Goal: Task Accomplishment & Management: Use online tool/utility

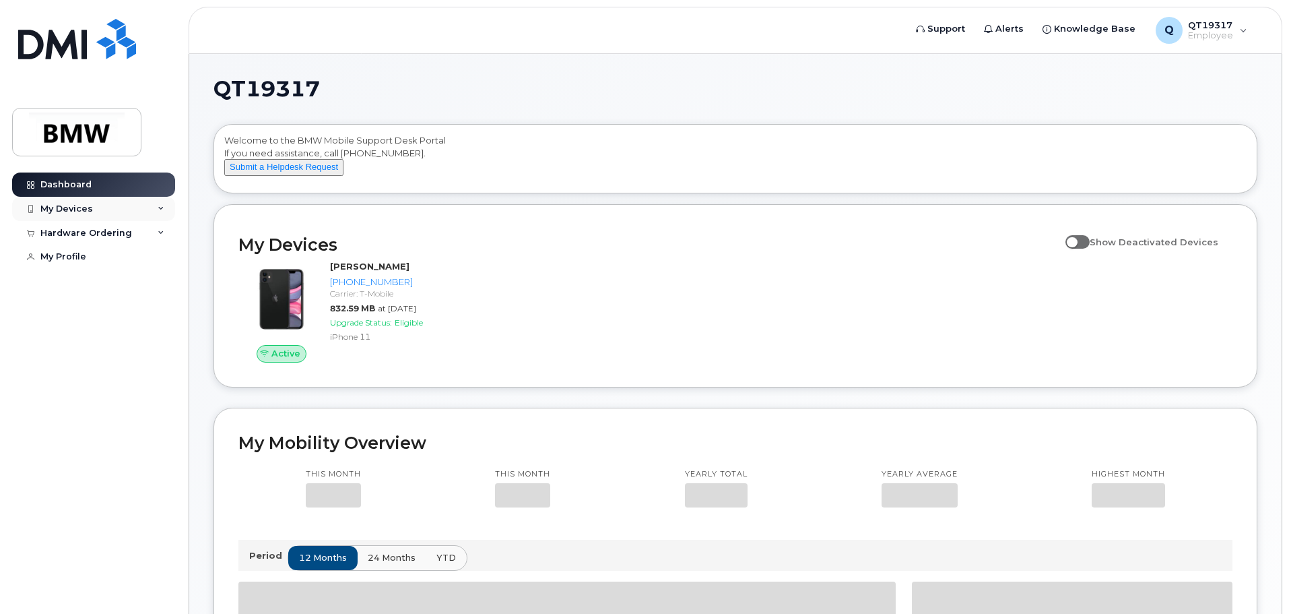
click at [154, 214] on div "My Devices" at bounding box center [93, 209] width 163 height 24
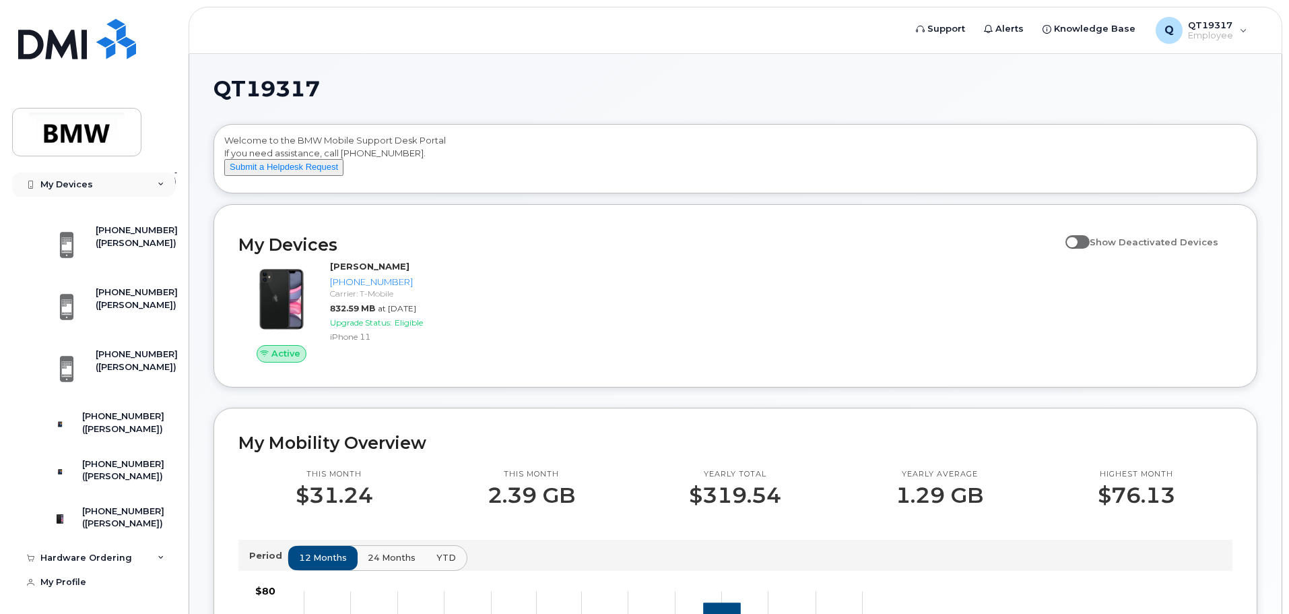
scroll to position [328, 0]
click at [121, 505] on div "[PHONE_NUMBER]" at bounding box center [123, 511] width 82 height 12
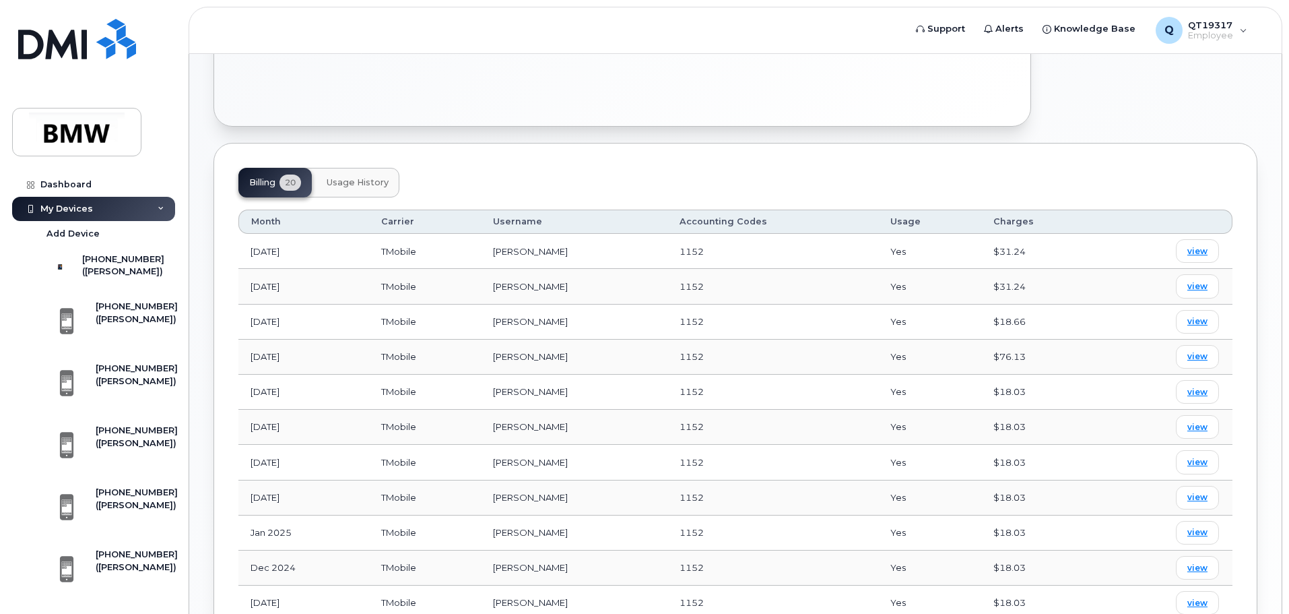
scroll to position [404, 0]
click at [119, 313] on div "[PHONE_NUMBER]" at bounding box center [137, 306] width 82 height 12
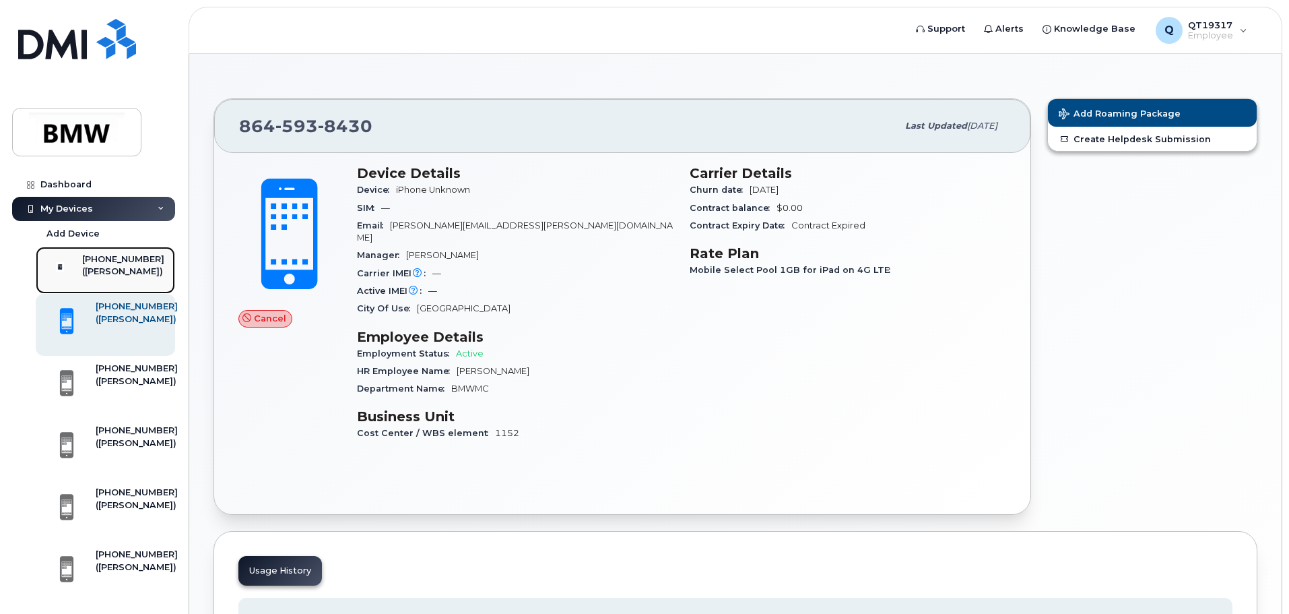
click at [127, 278] on div "([PERSON_NAME])" at bounding box center [123, 271] width 82 height 12
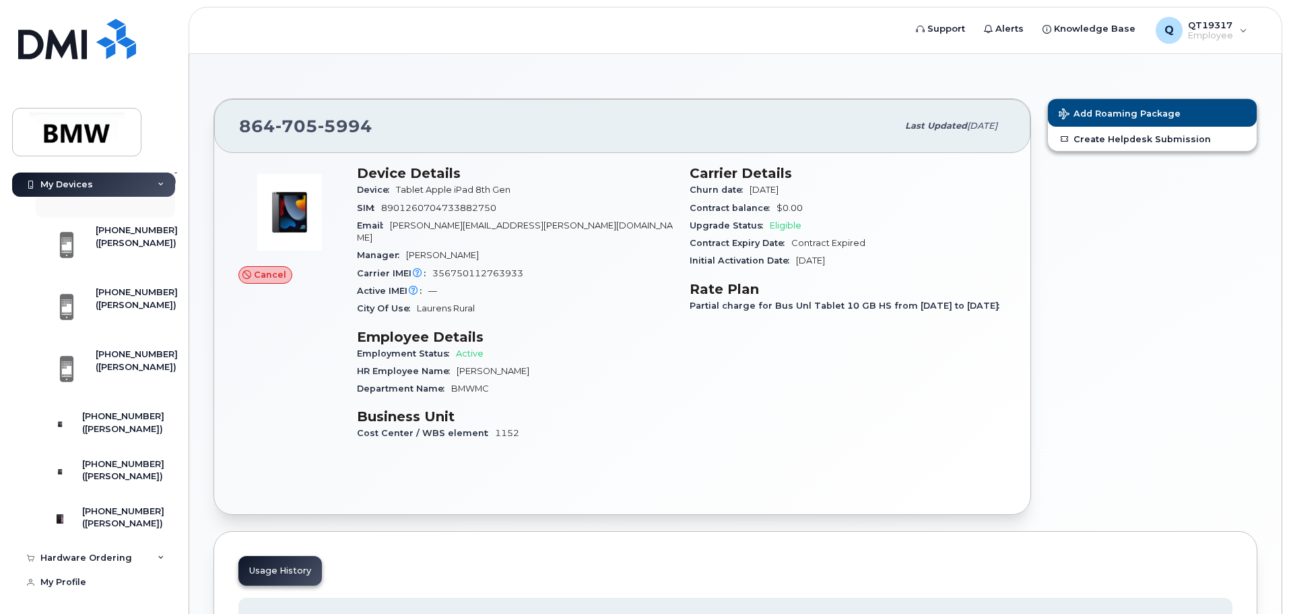
scroll to position [328, 0]
click at [111, 458] on div "[PHONE_NUMBER]" at bounding box center [123, 464] width 82 height 12
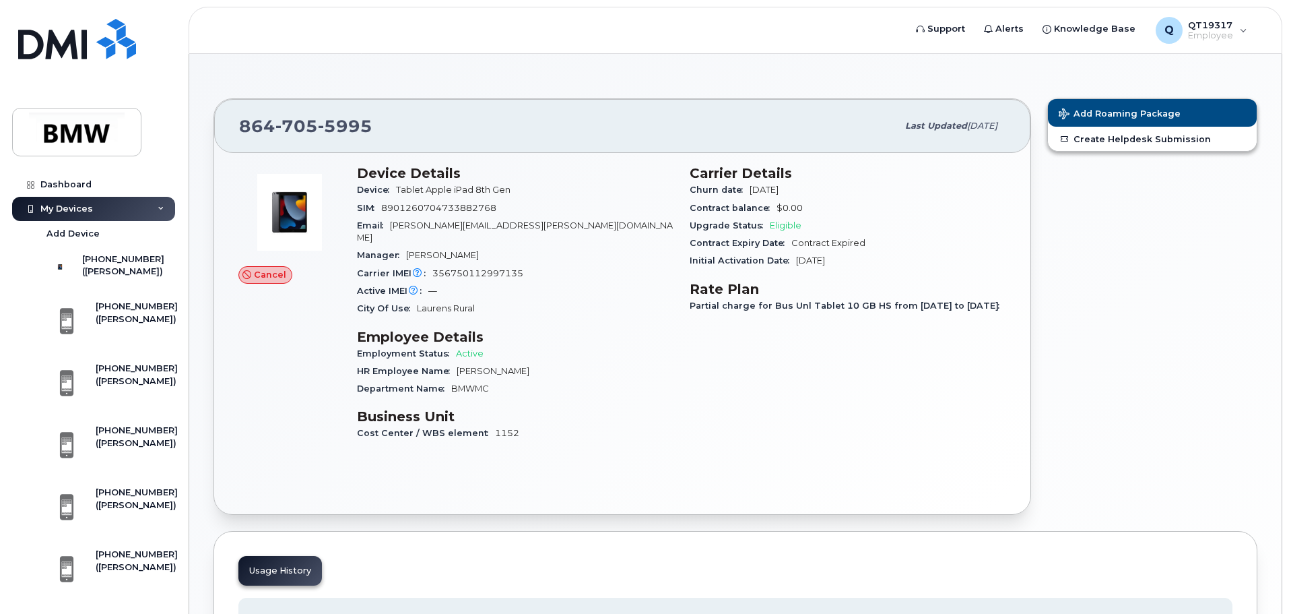
click at [253, 276] on div "Cancel" at bounding box center [265, 275] width 54 height 18
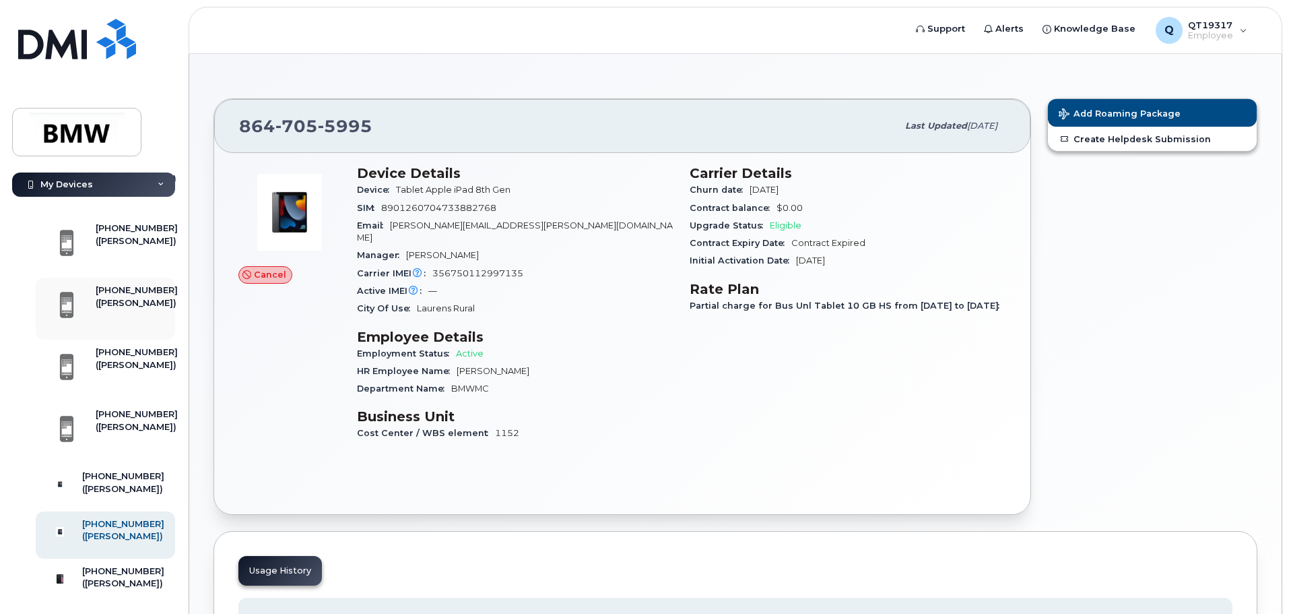
scroll to position [328, 0]
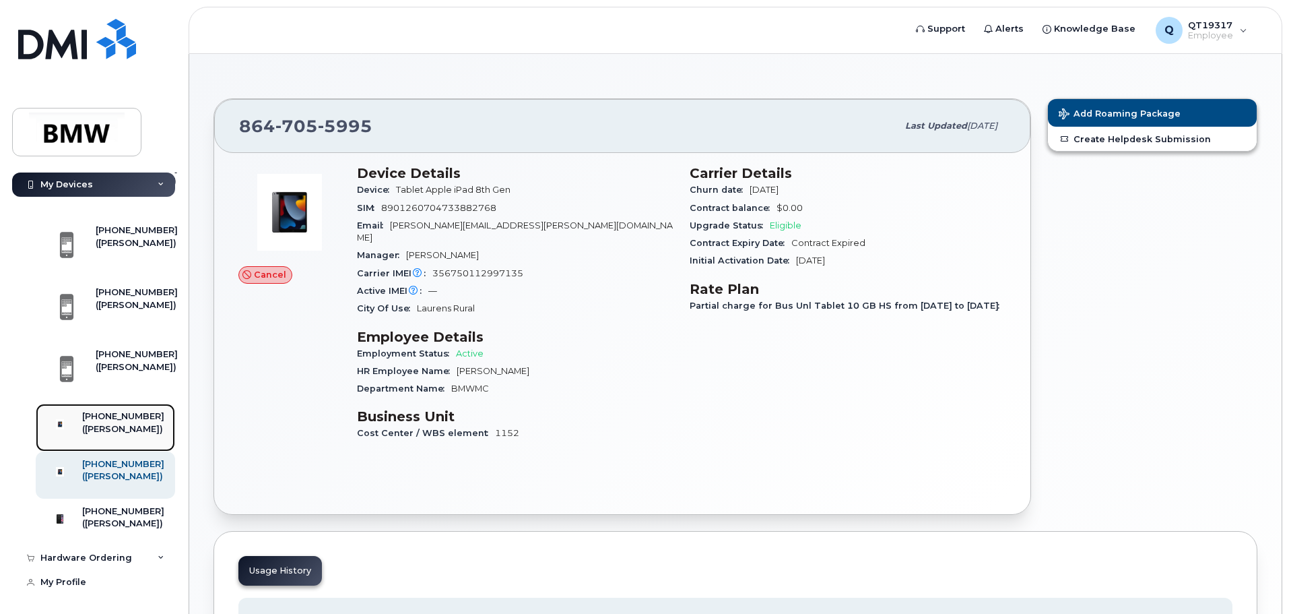
click at [123, 410] on div "[PHONE_NUMBER]" at bounding box center [123, 416] width 82 height 12
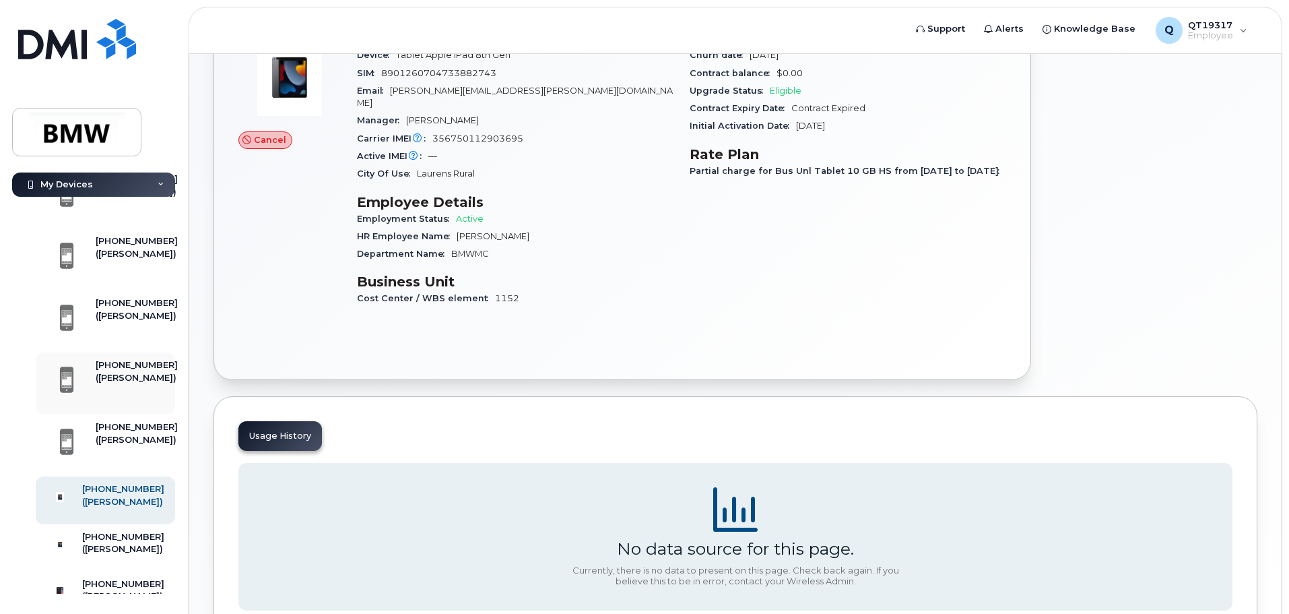
scroll to position [202, 0]
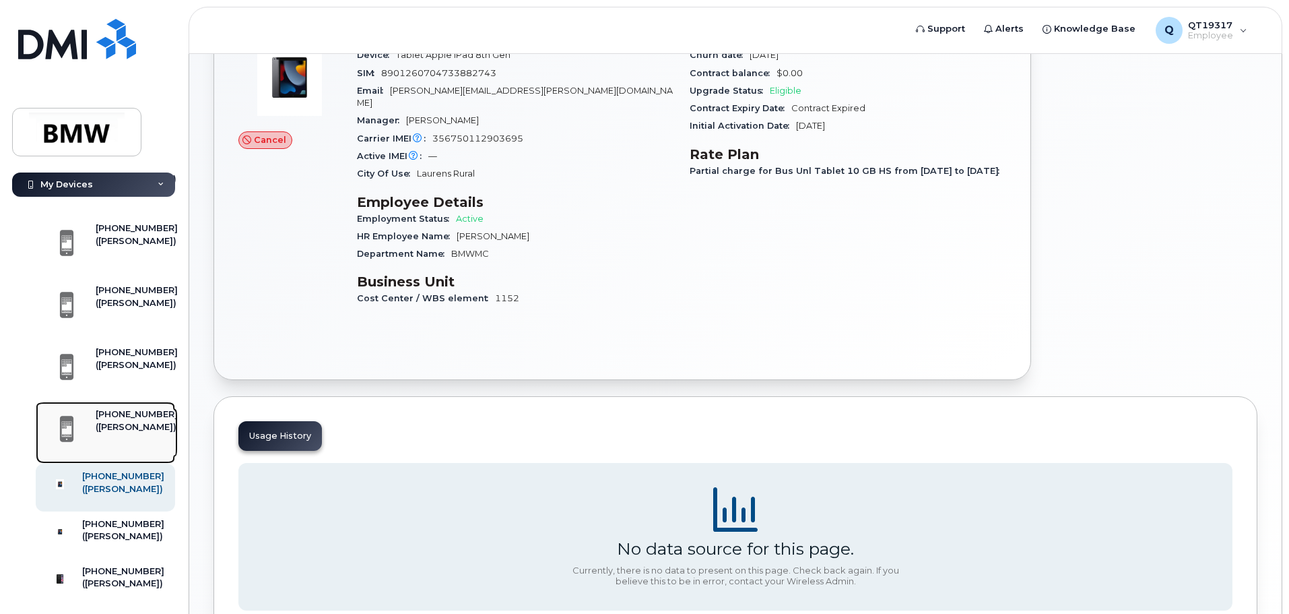
click at [107, 420] on div "[PHONE_NUMBER]" at bounding box center [137, 414] width 82 height 12
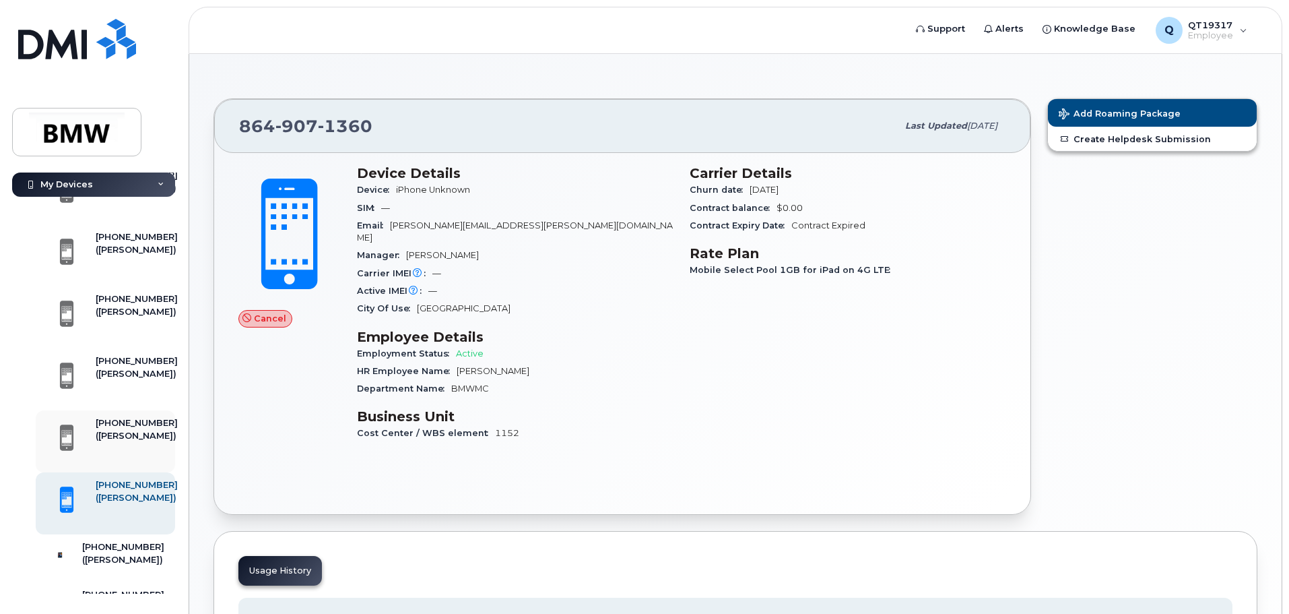
scroll to position [135, 0]
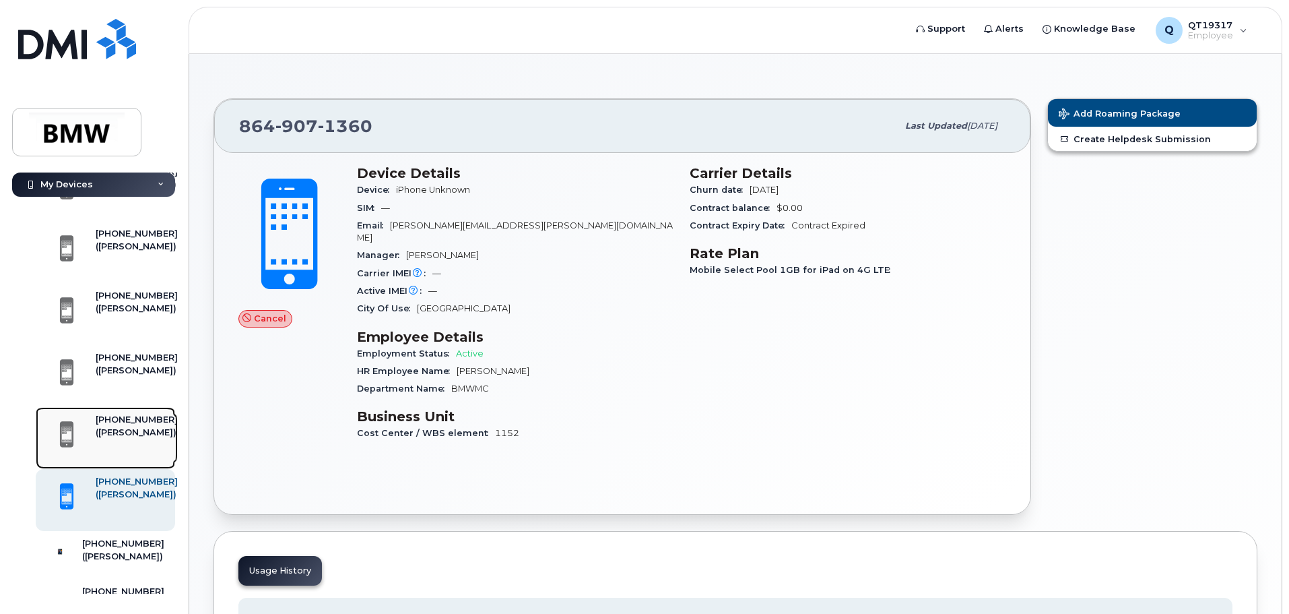
click at [110, 426] on div "[PHONE_NUMBER]" at bounding box center [137, 420] width 82 height 12
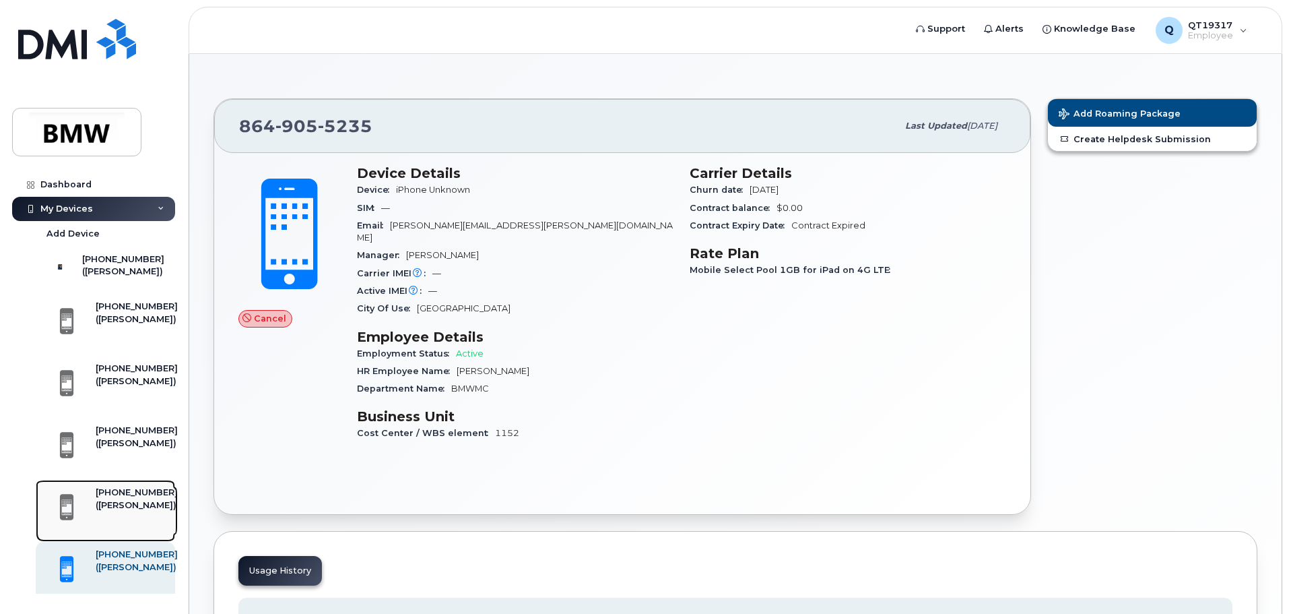
click at [110, 498] on div "[PHONE_NUMBER]" at bounding box center [137, 492] width 82 height 12
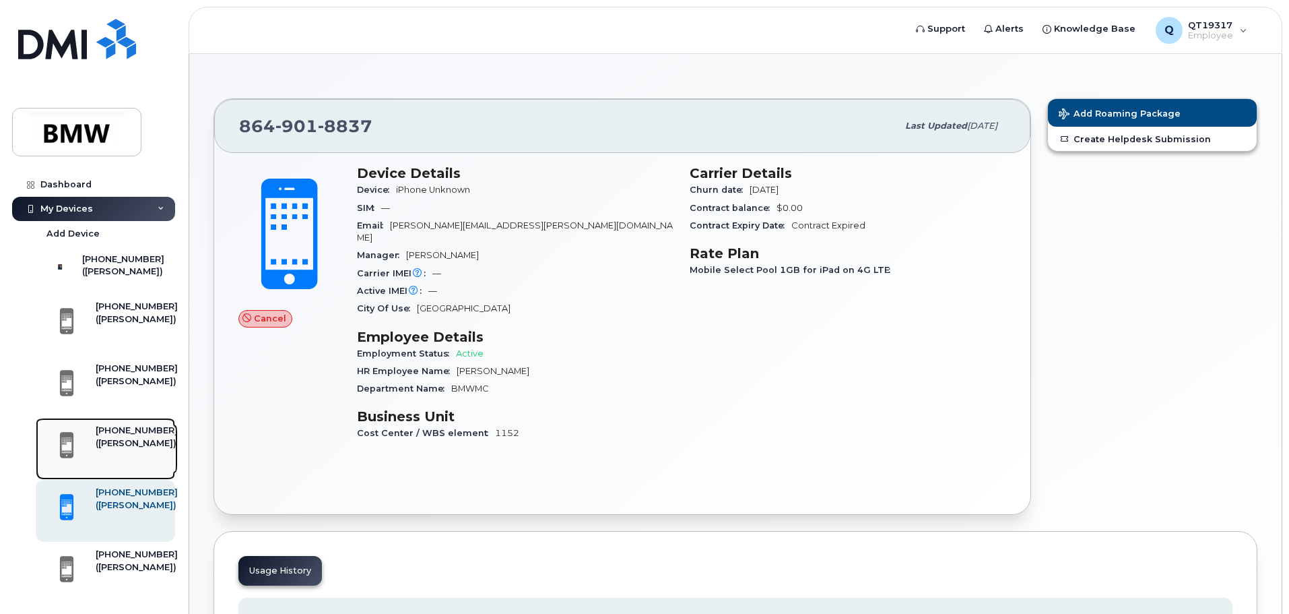
click at [112, 449] on div "([PERSON_NAME])" at bounding box center [137, 443] width 82 height 12
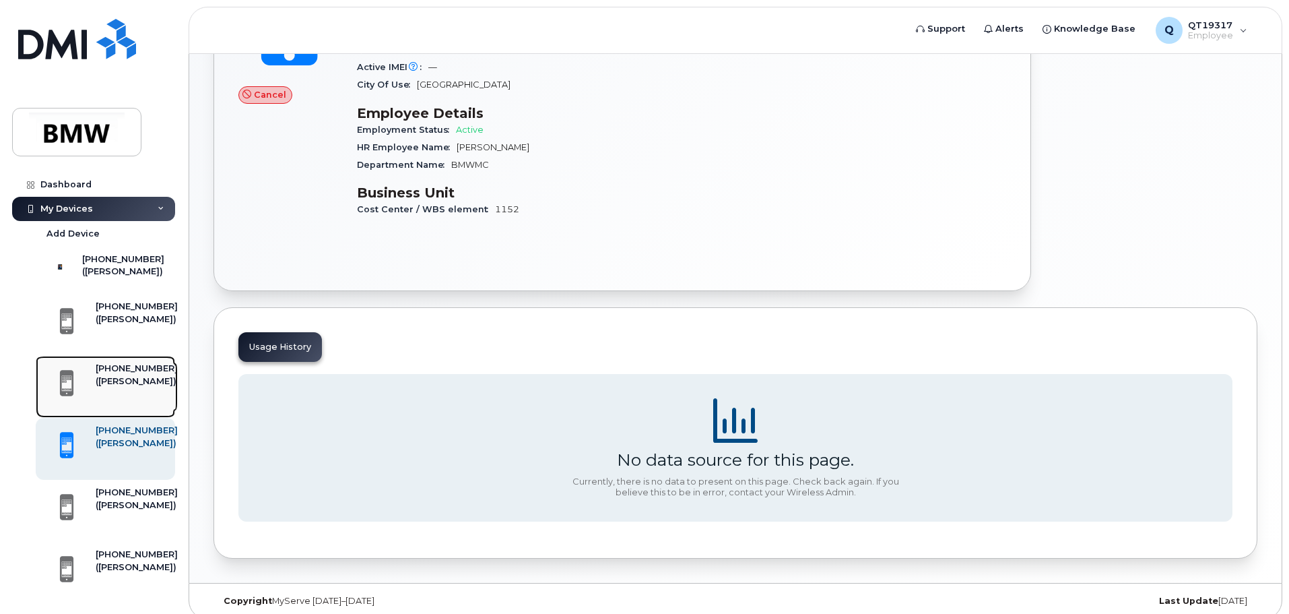
click at [102, 375] on div "[PHONE_NUMBER]" at bounding box center [137, 368] width 82 height 12
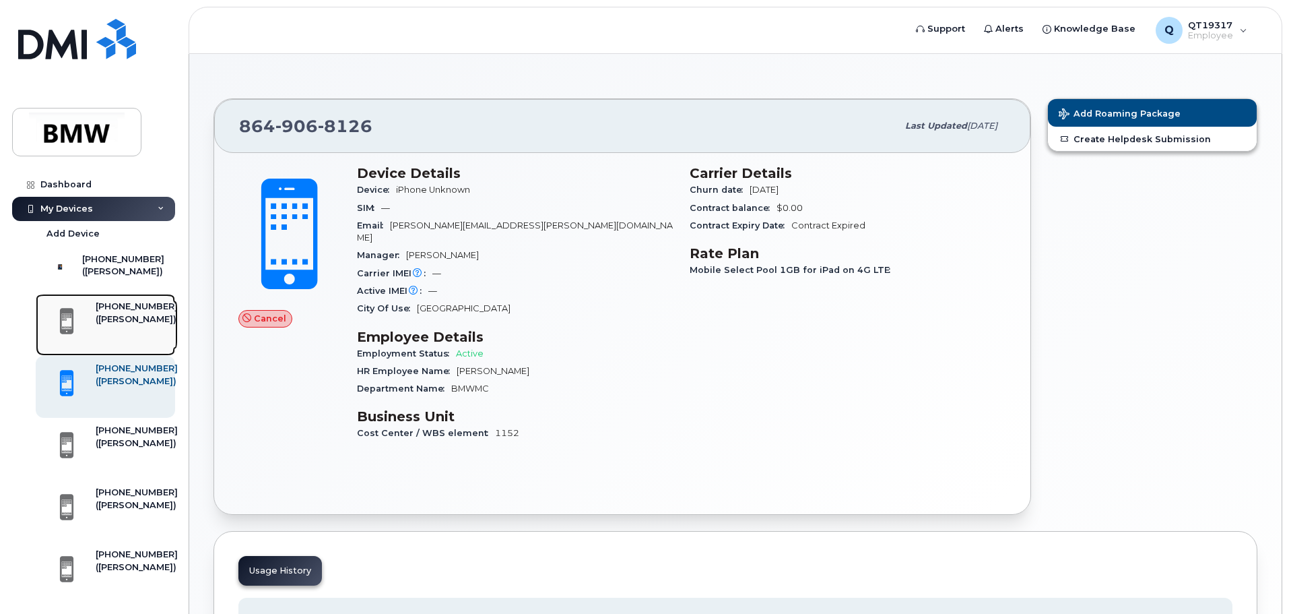
click at [113, 313] on div "[PHONE_NUMBER]" at bounding box center [137, 306] width 82 height 12
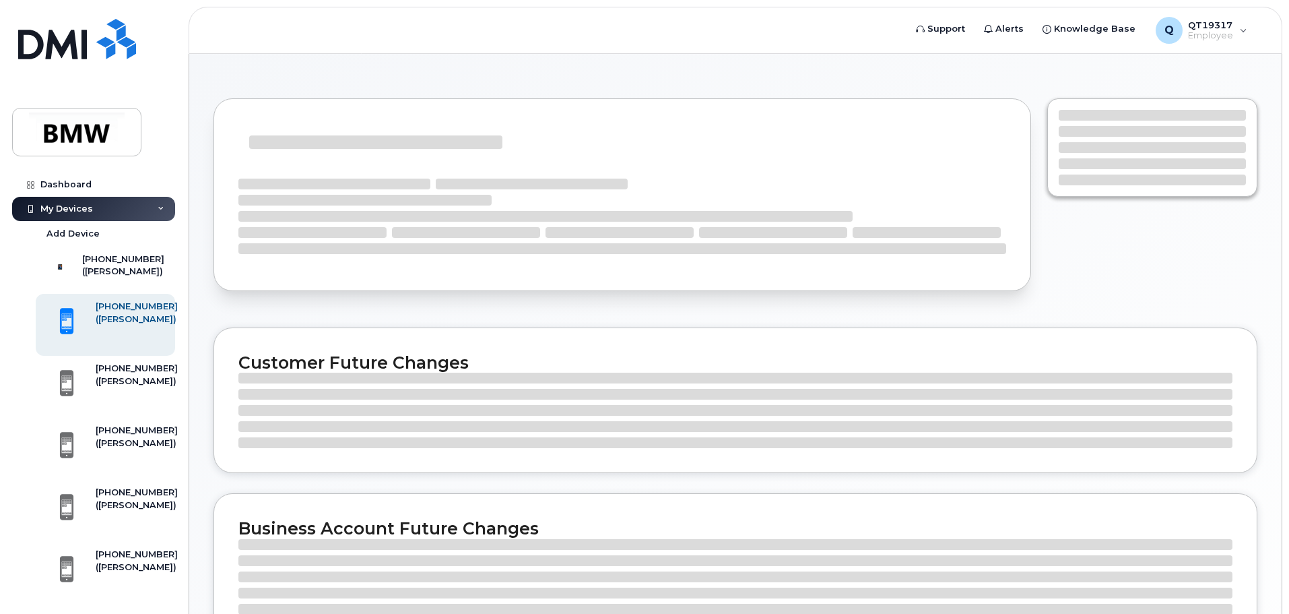
click at [104, 325] on div "([PERSON_NAME])" at bounding box center [137, 319] width 82 height 12
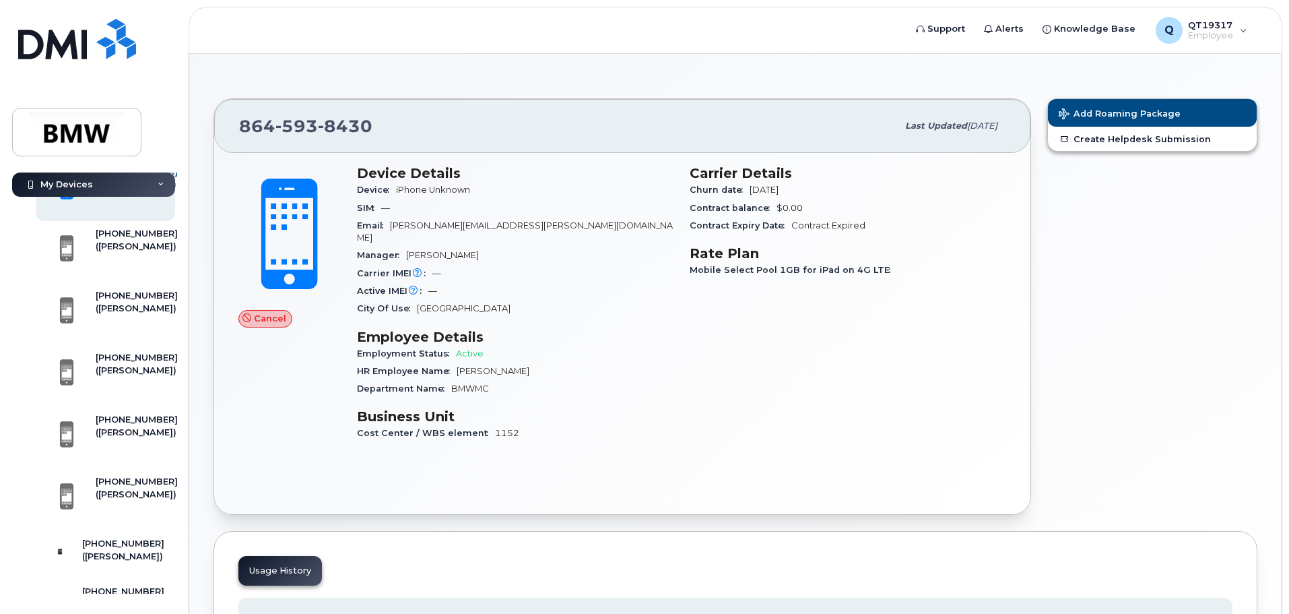
scroll to position [328, 0]
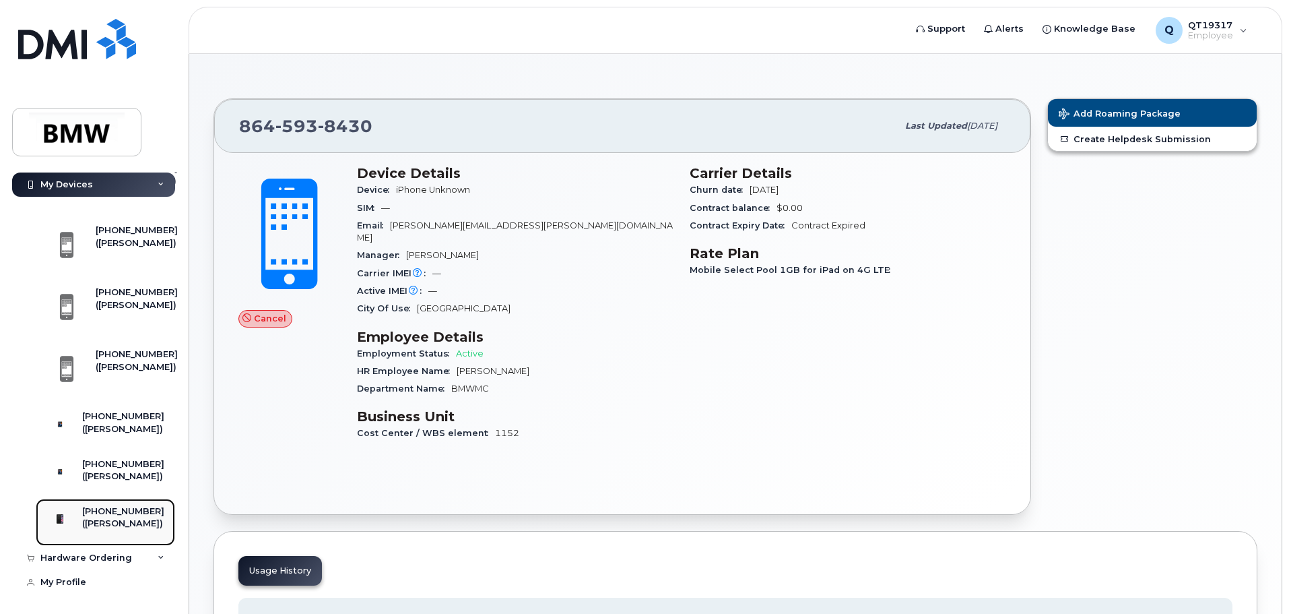
click at [105, 505] on div "[PHONE_NUMBER]" at bounding box center [123, 511] width 82 height 12
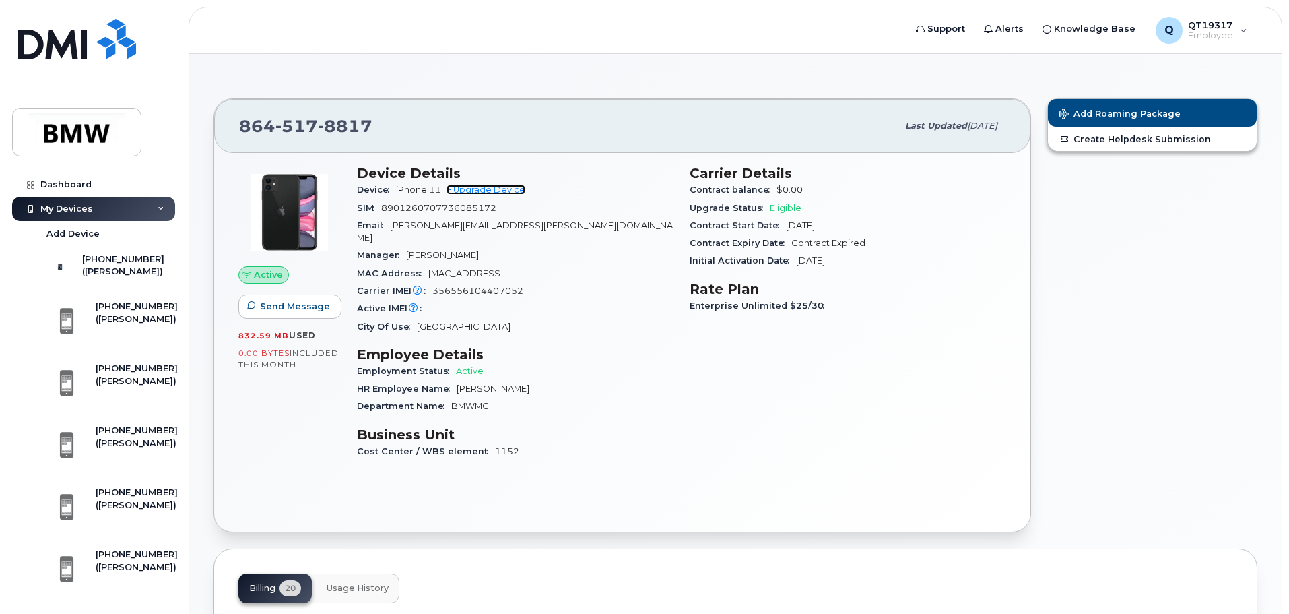
click at [510, 188] on link "+ Upgrade Device" at bounding box center [486, 190] width 79 height 10
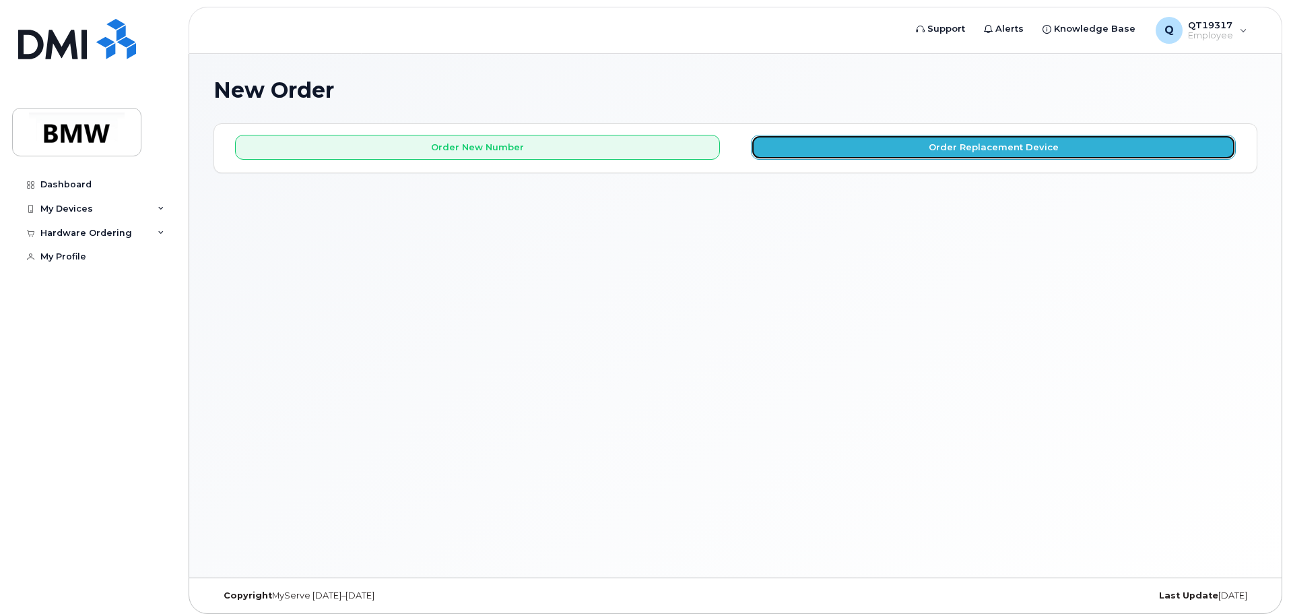
click at [936, 151] on button "Order Replacement Device" at bounding box center [993, 147] width 485 height 25
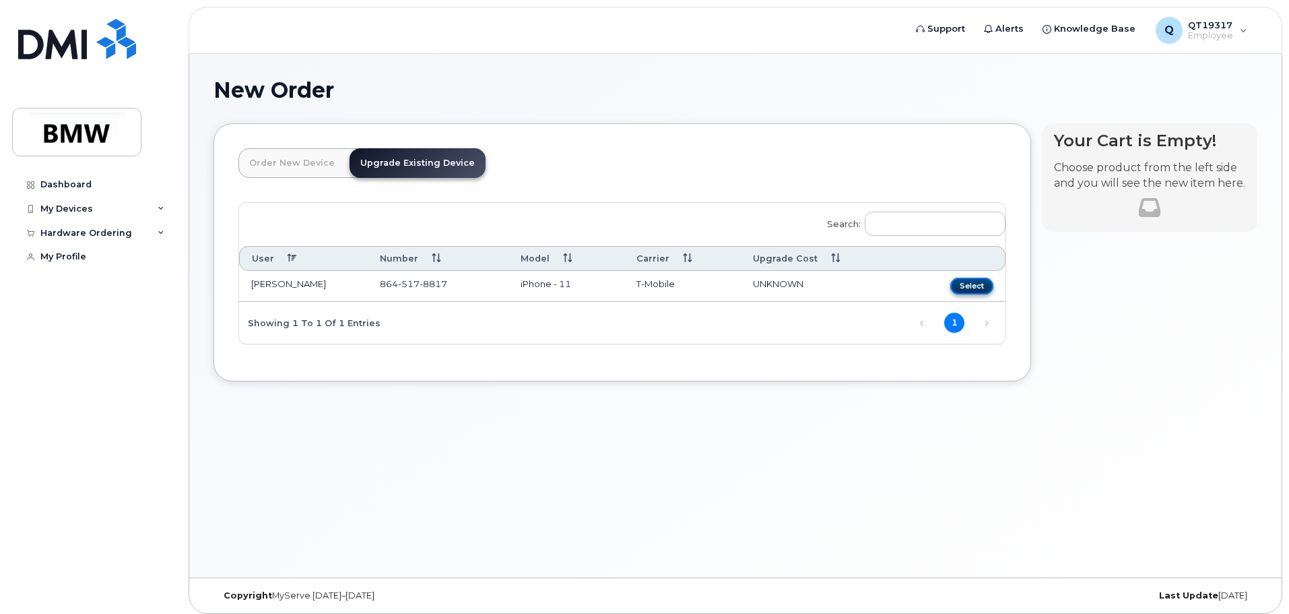
click at [983, 281] on button "Select" at bounding box center [972, 286] width 43 height 17
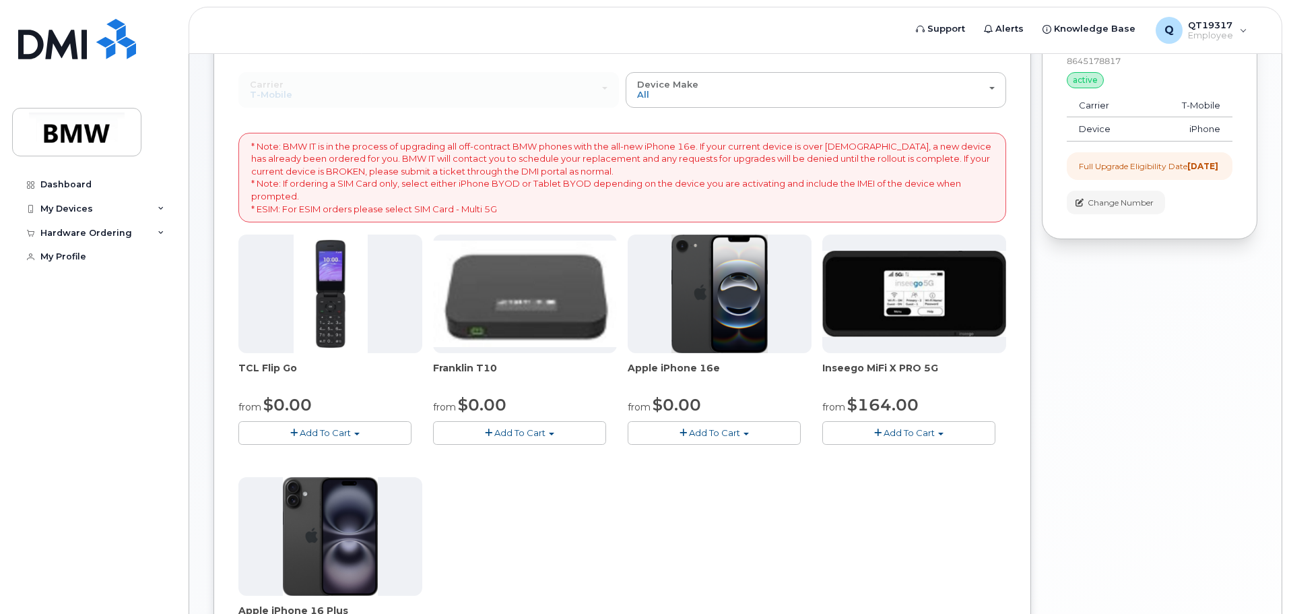
scroll to position [111, 0]
